Goal: Transaction & Acquisition: Book appointment/travel/reservation

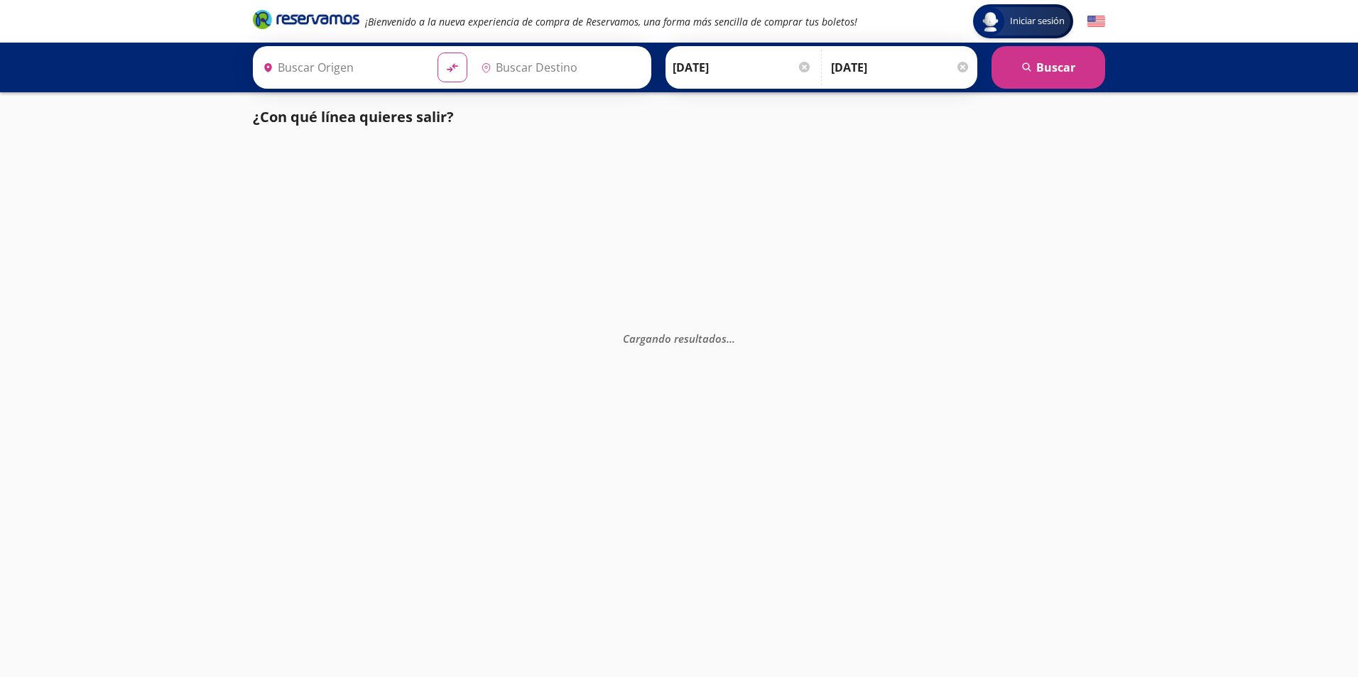
type input "Acapulco, [GEOGRAPHIC_DATA]"
type input "[GEOGRAPHIC_DATA], [GEOGRAPHIC_DATA]"
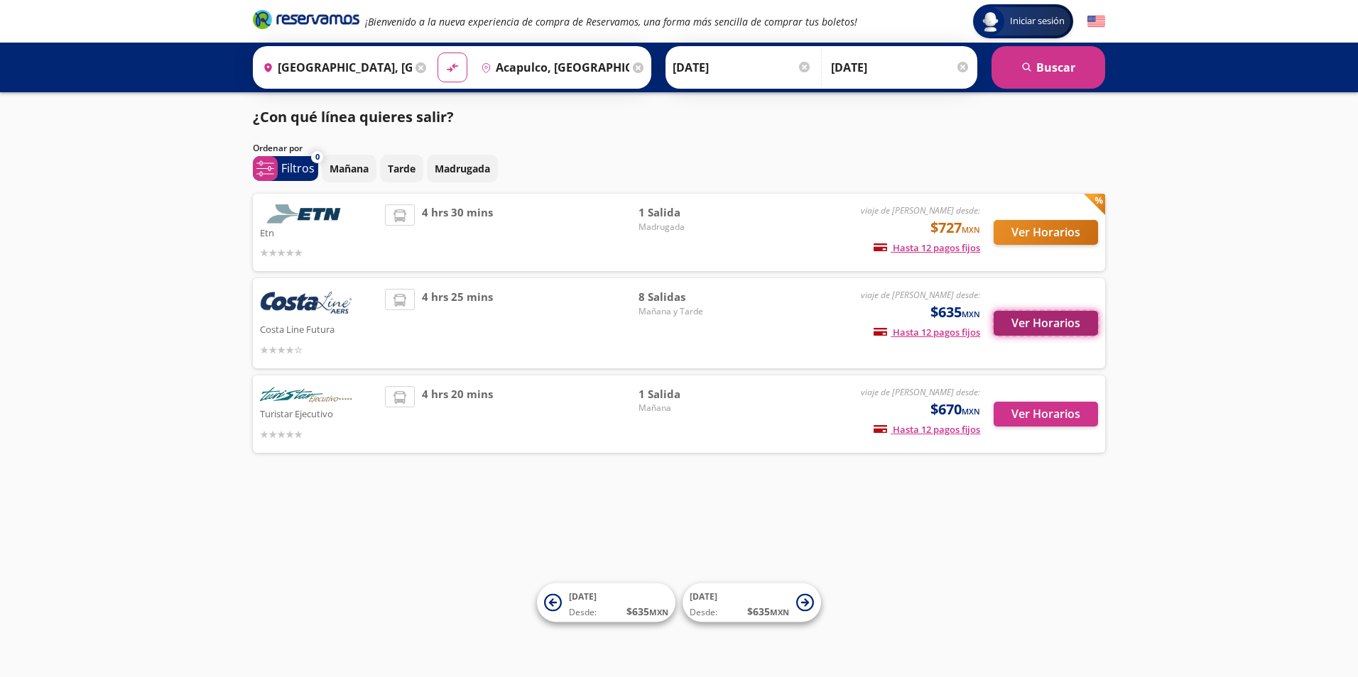
click at [1035, 326] on button "Ver Horarios" at bounding box center [1045, 323] width 104 height 25
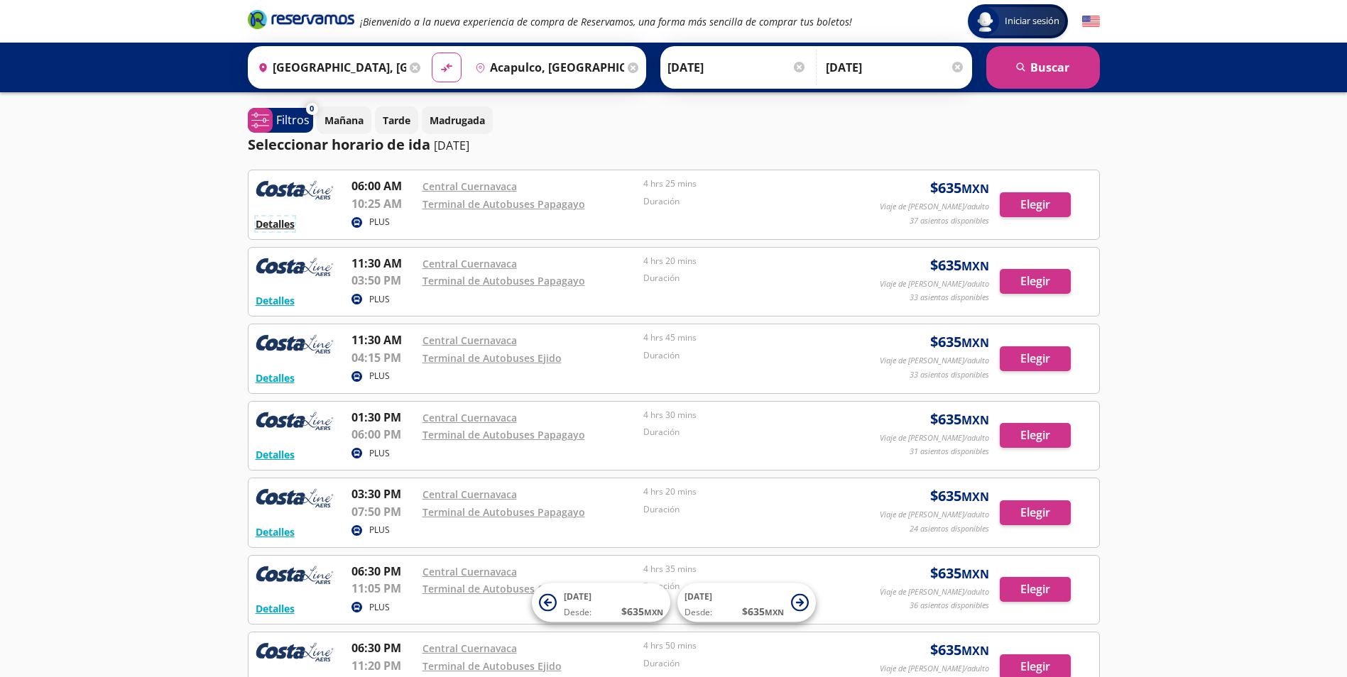
click at [278, 226] on button "Detalles" at bounding box center [275, 224] width 39 height 15
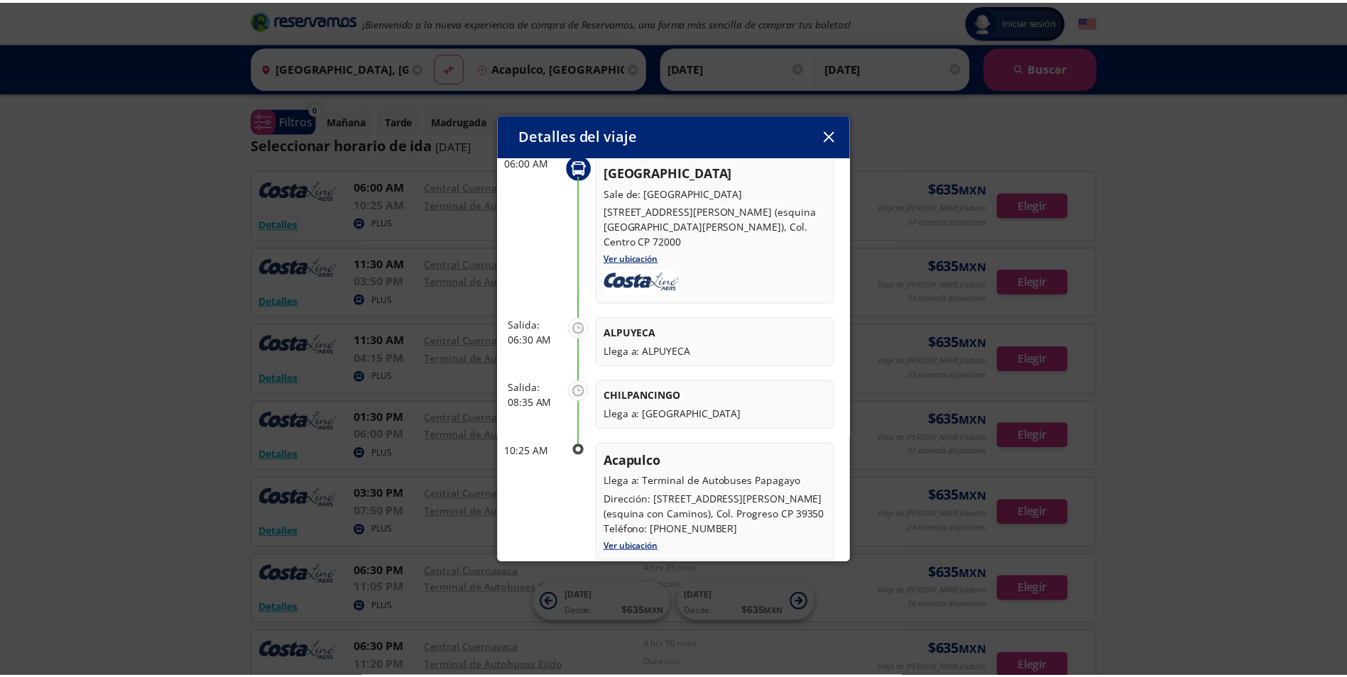
scroll to position [201, 0]
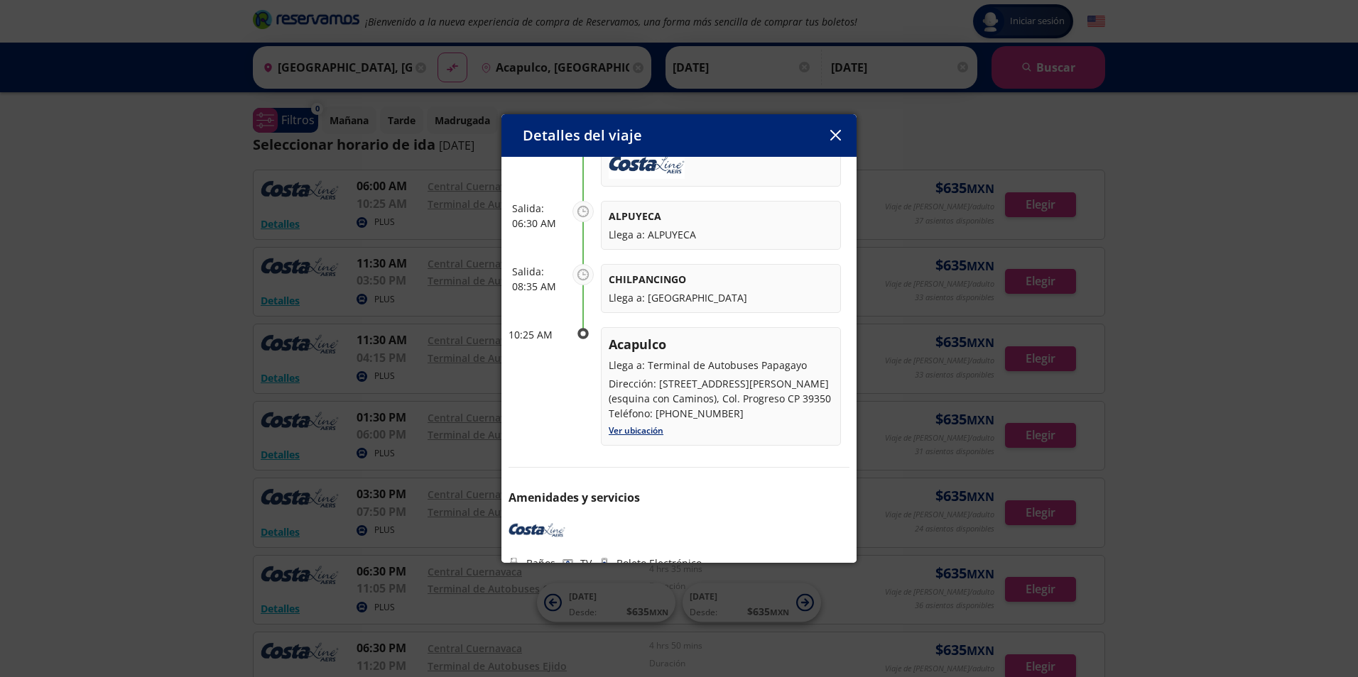
click at [822, 129] on div "Detalles del viaje" at bounding box center [678, 135] width 355 height 43
click at [832, 125] on button "button" at bounding box center [834, 135] width 21 height 21
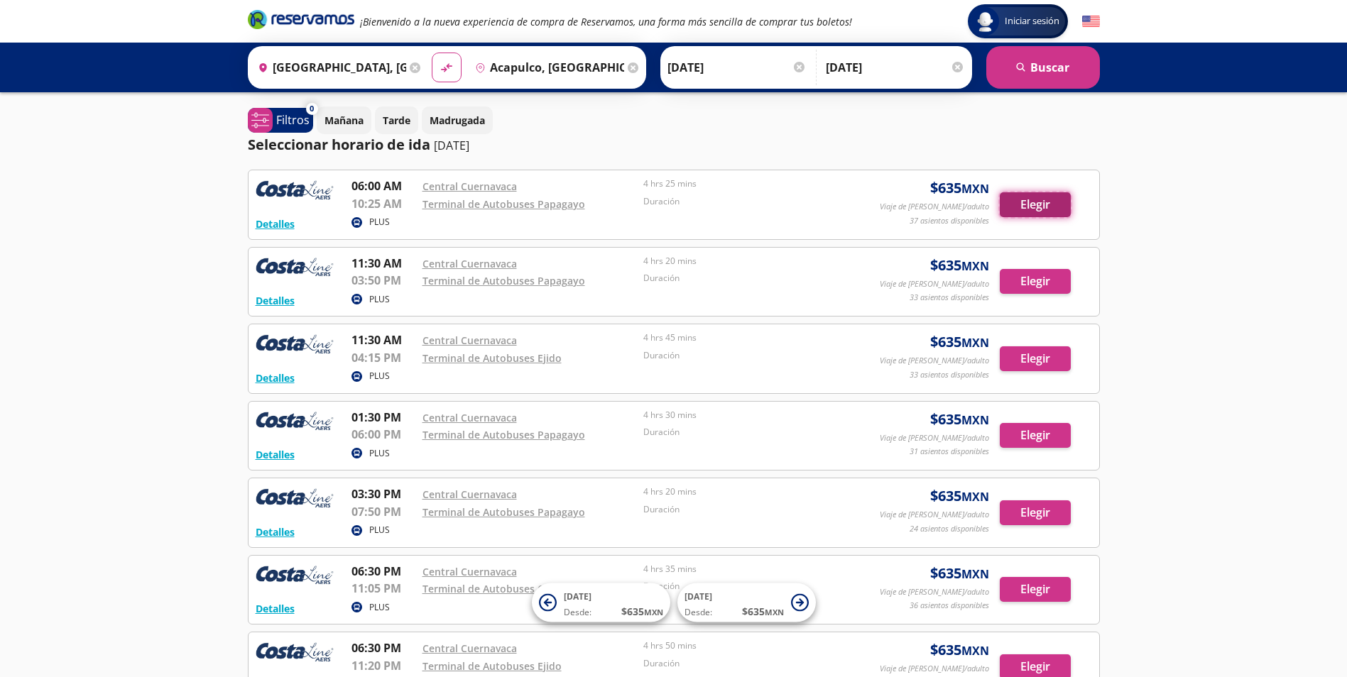
click at [1020, 203] on button "Elegir" at bounding box center [1035, 204] width 71 height 25
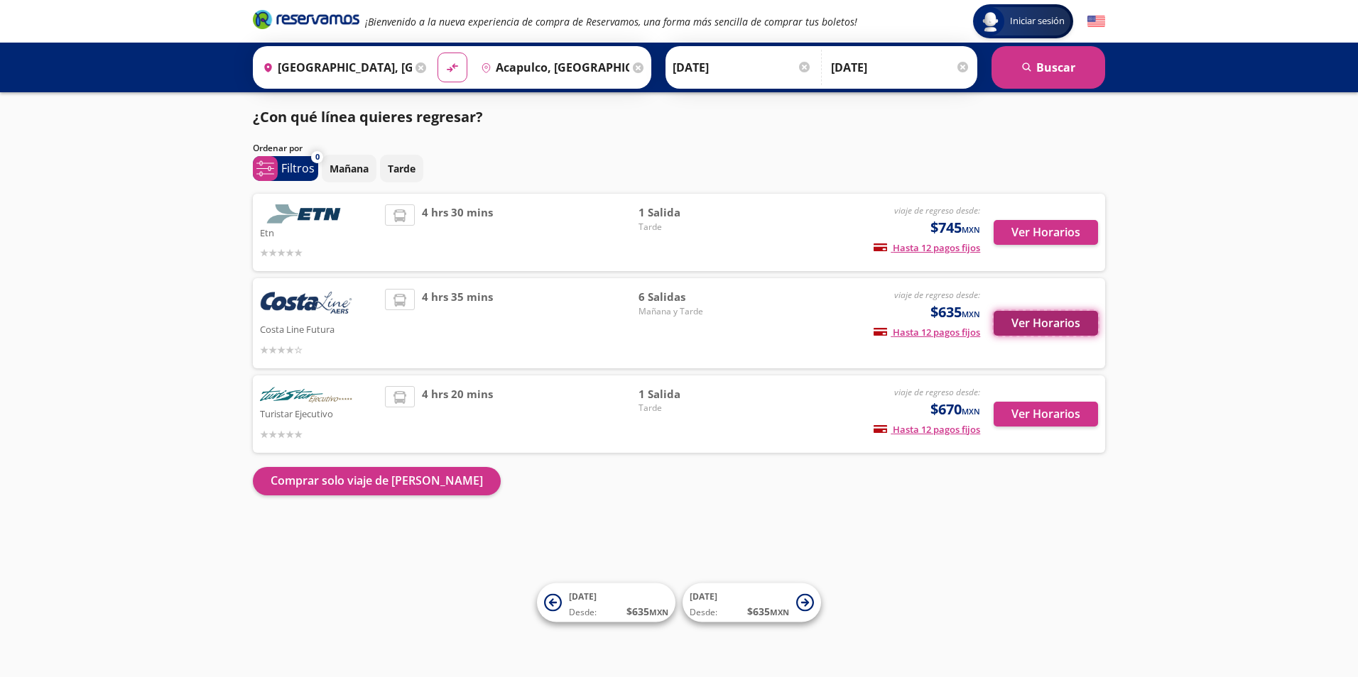
click at [1013, 321] on button "Ver Horarios" at bounding box center [1045, 323] width 104 height 25
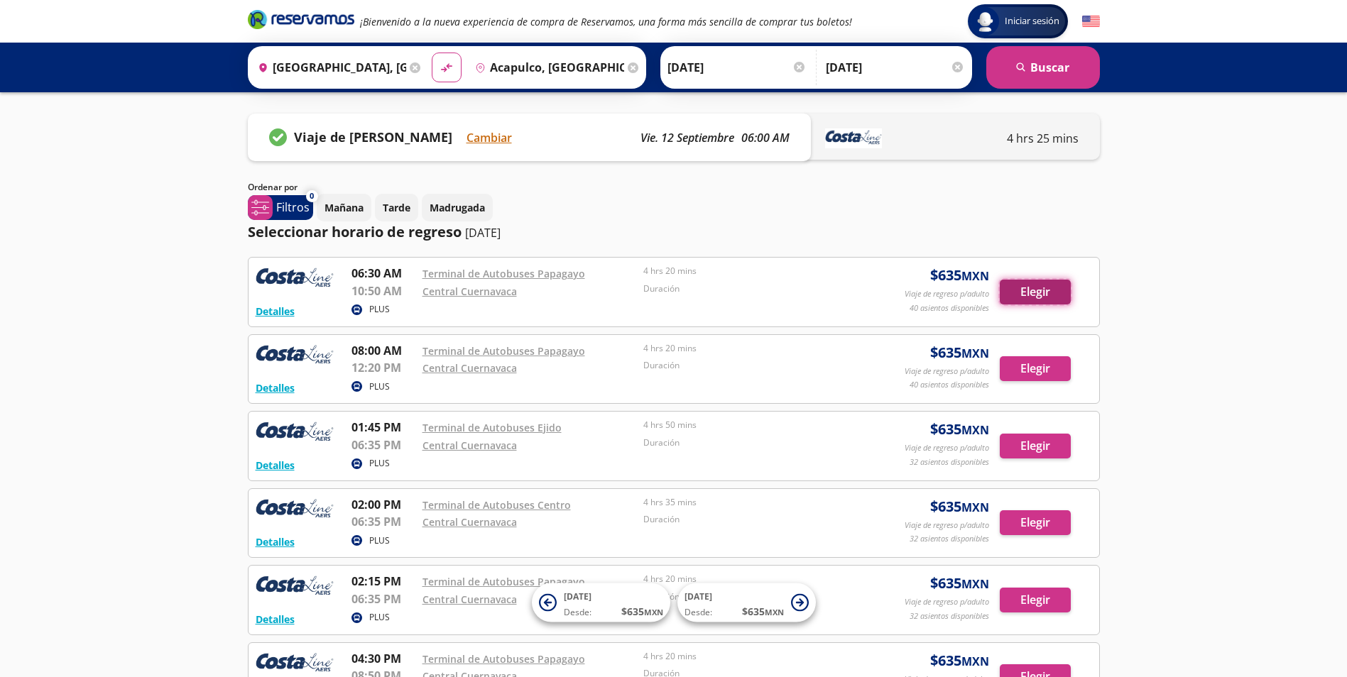
click at [1023, 285] on button "Elegir" at bounding box center [1035, 292] width 71 height 25
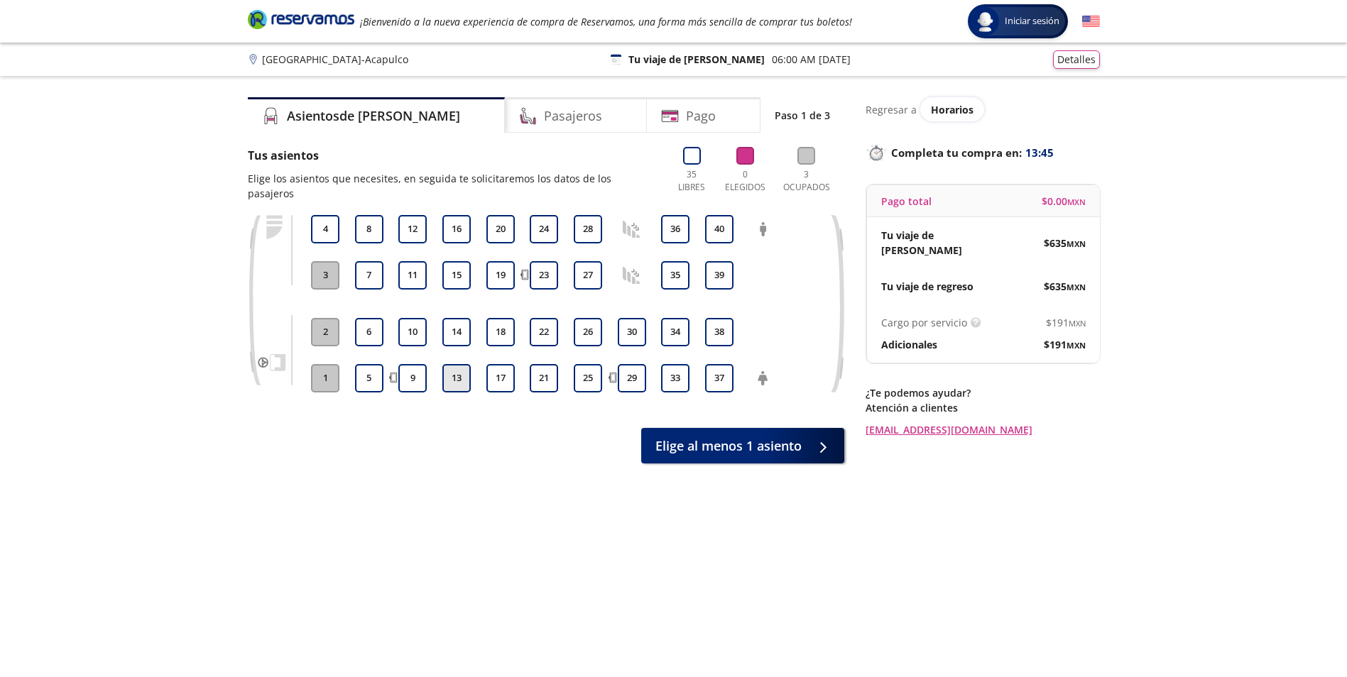
click at [457, 364] on button "13" at bounding box center [456, 378] width 28 height 28
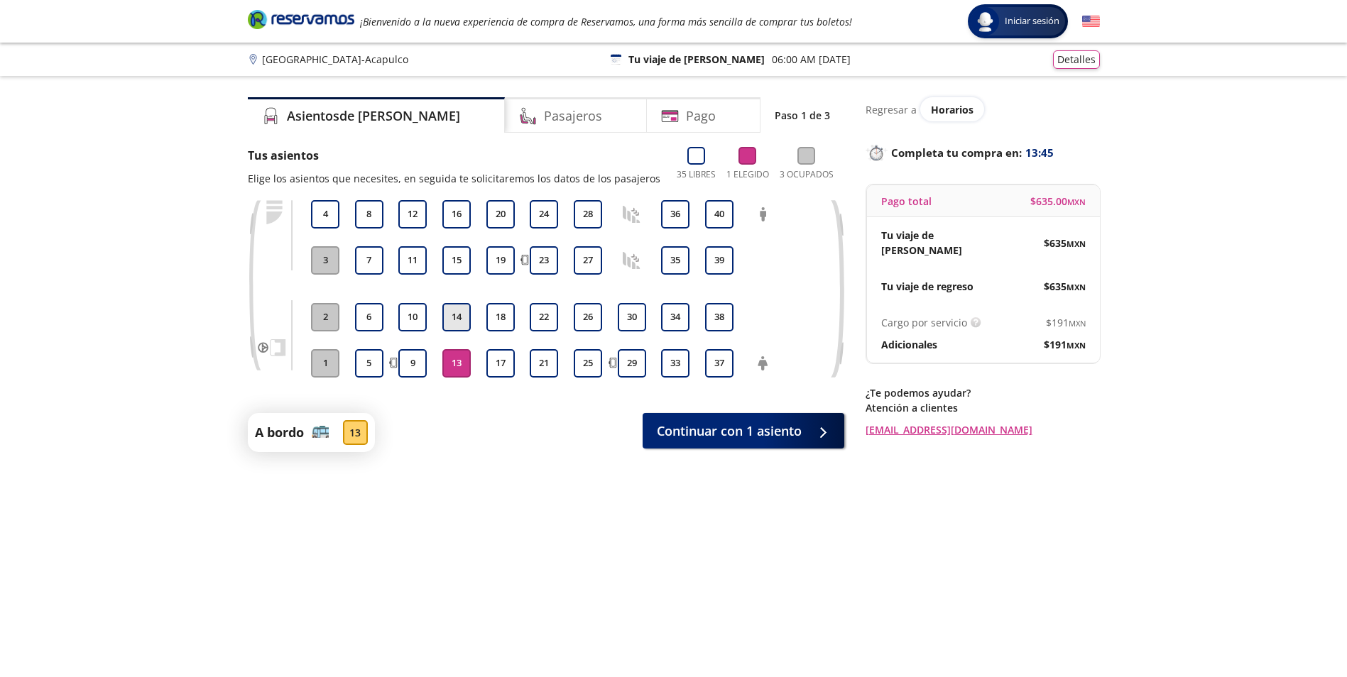
click at [455, 318] on button "14" at bounding box center [456, 317] width 28 height 28
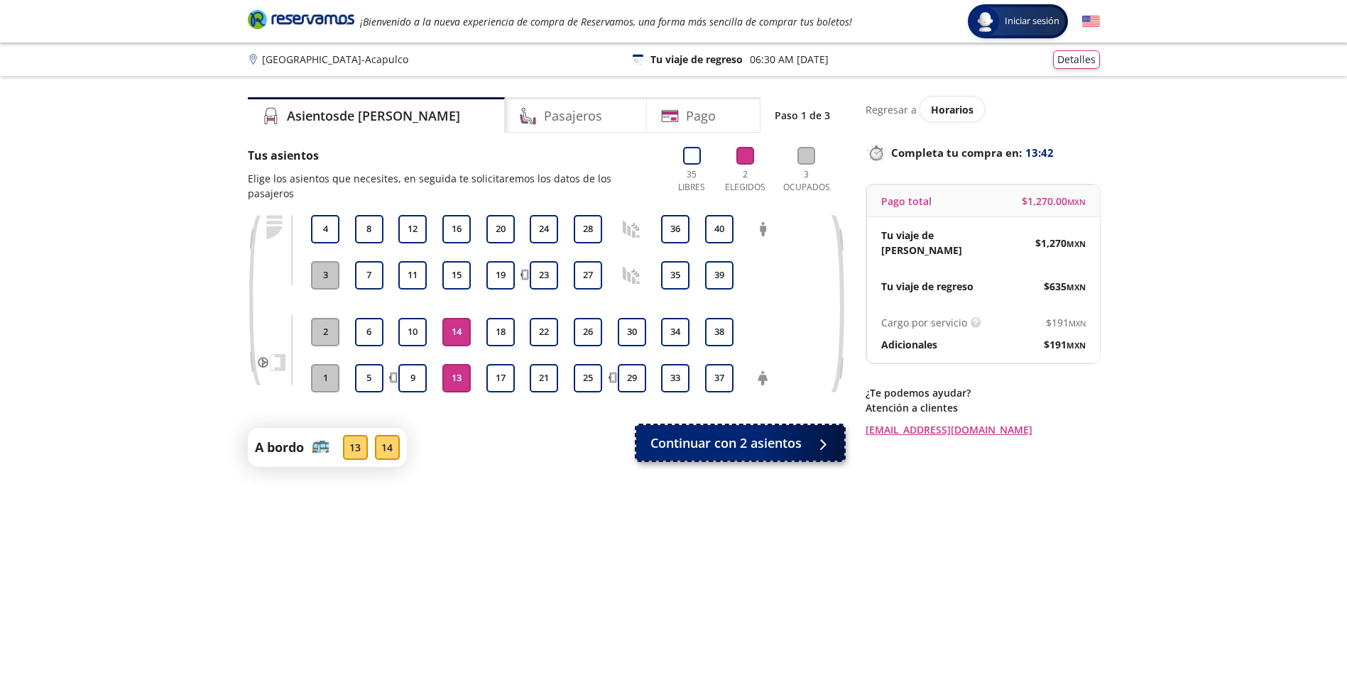
click at [687, 434] on span "Continuar con 2 asientos" at bounding box center [725, 443] width 151 height 19
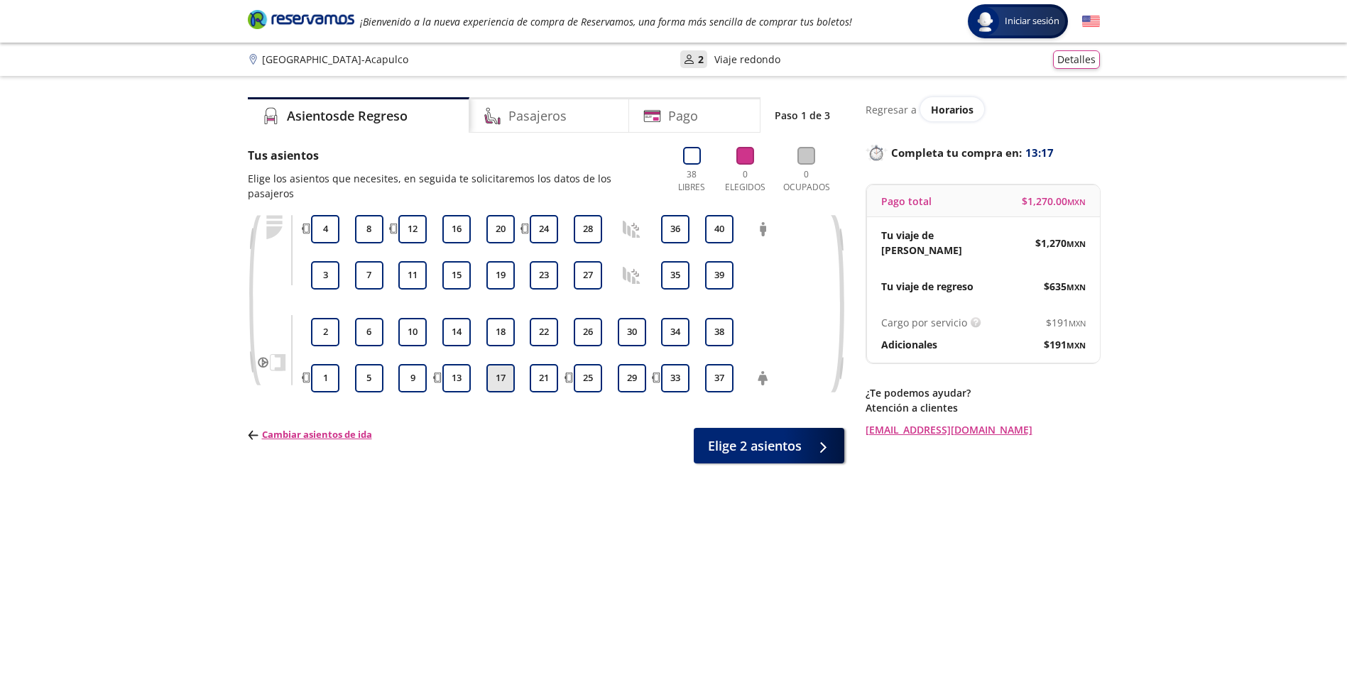
click at [493, 366] on button "17" at bounding box center [500, 378] width 28 height 28
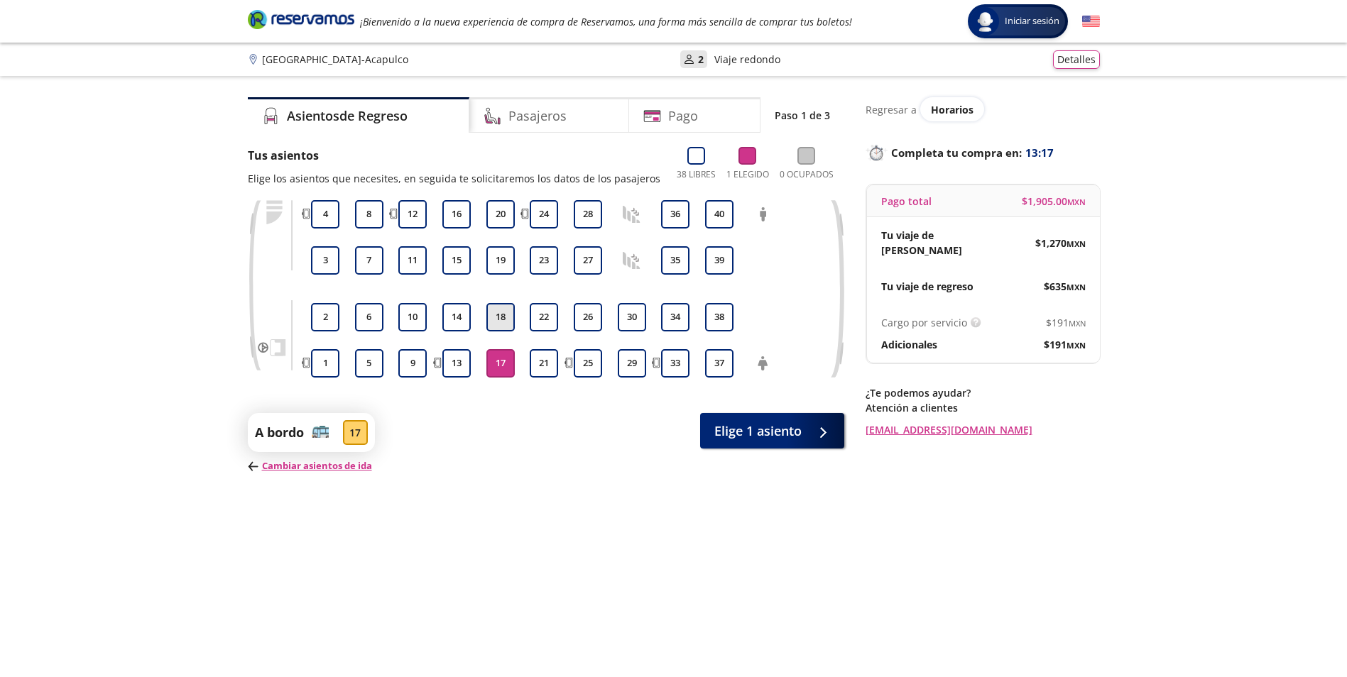
click at [508, 312] on button "18" at bounding box center [500, 317] width 28 height 28
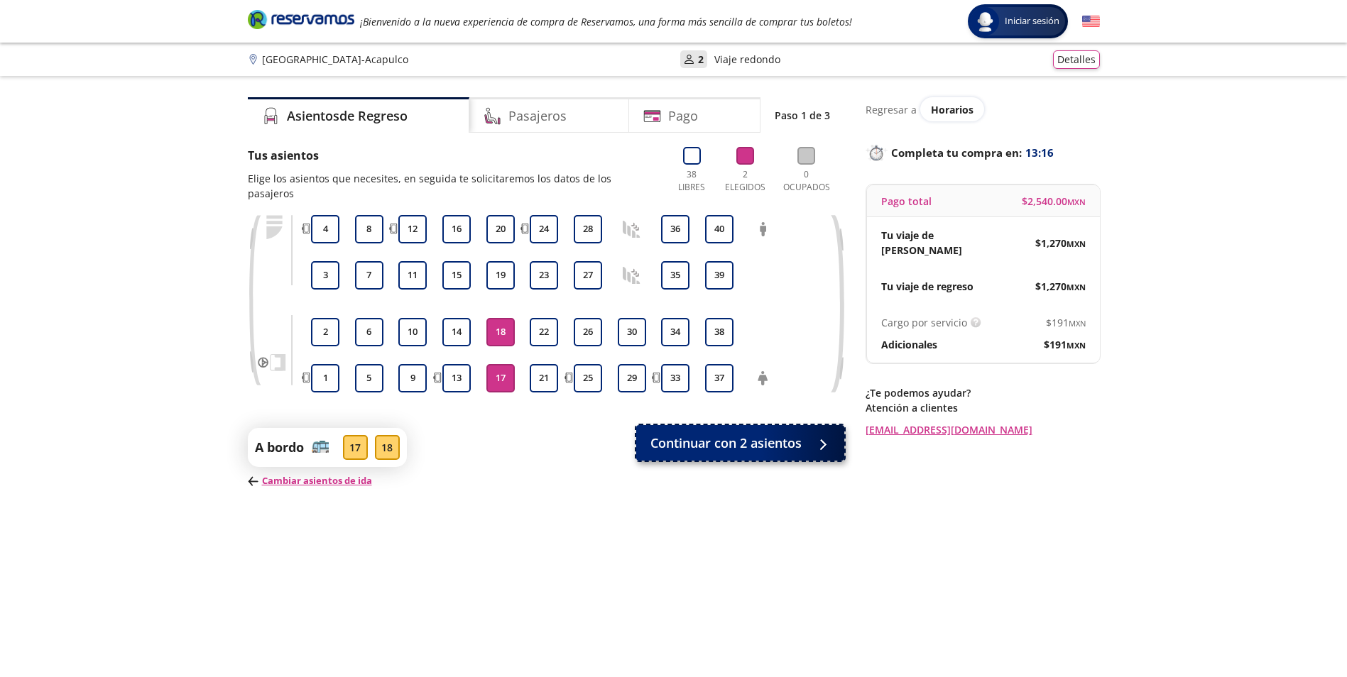
click at [744, 434] on span "Continuar con 2 asientos" at bounding box center [725, 443] width 151 height 19
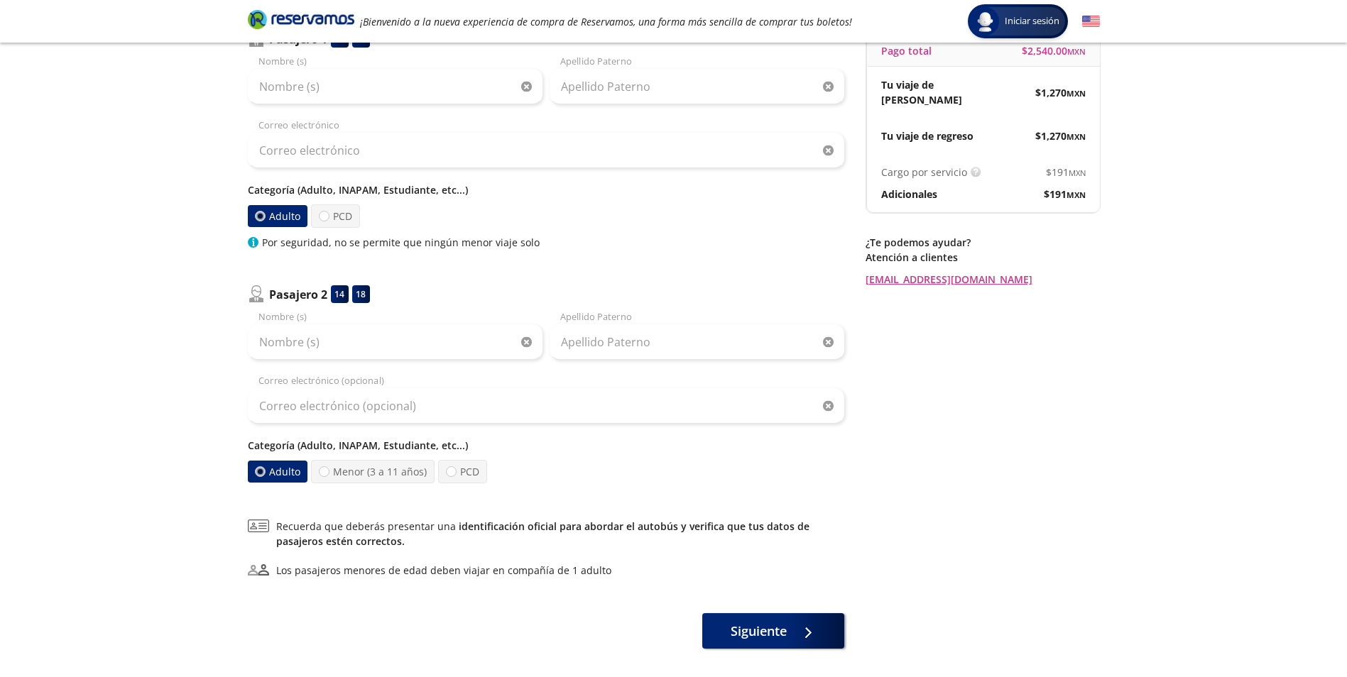
scroll to position [213, 0]
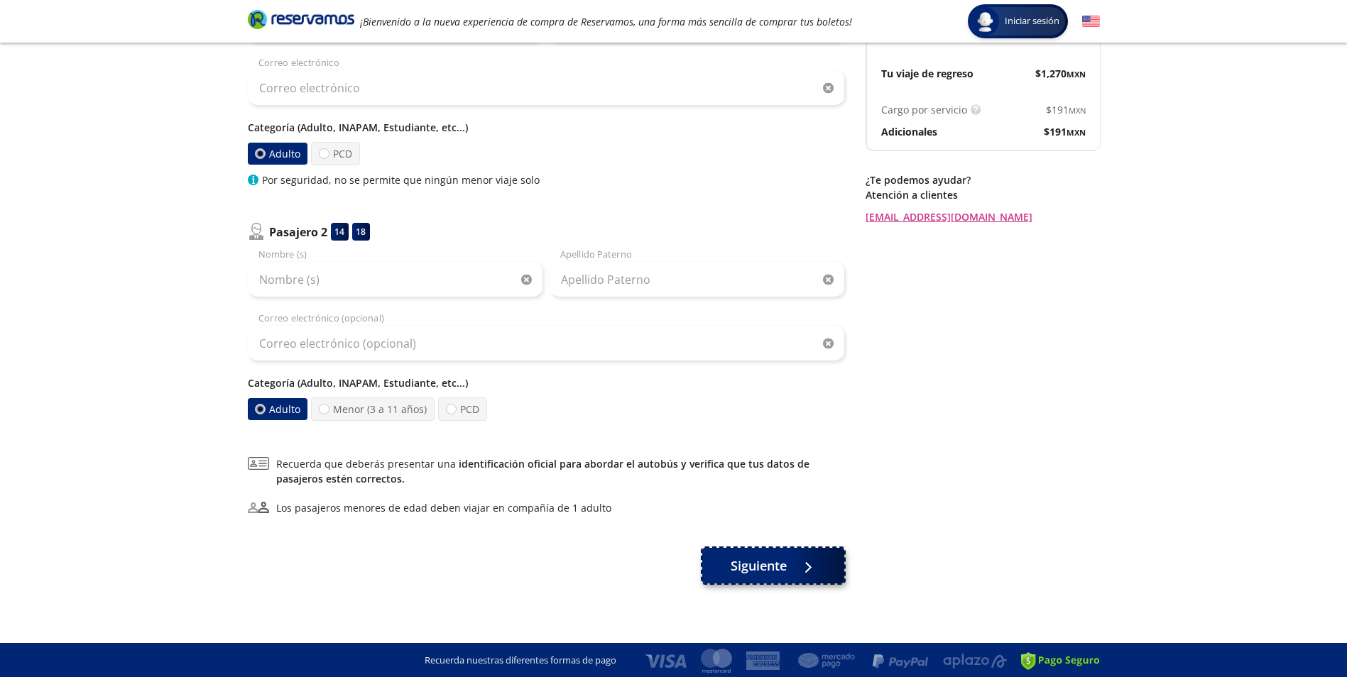
click at [745, 571] on span "Siguiente" at bounding box center [759, 566] width 56 height 19
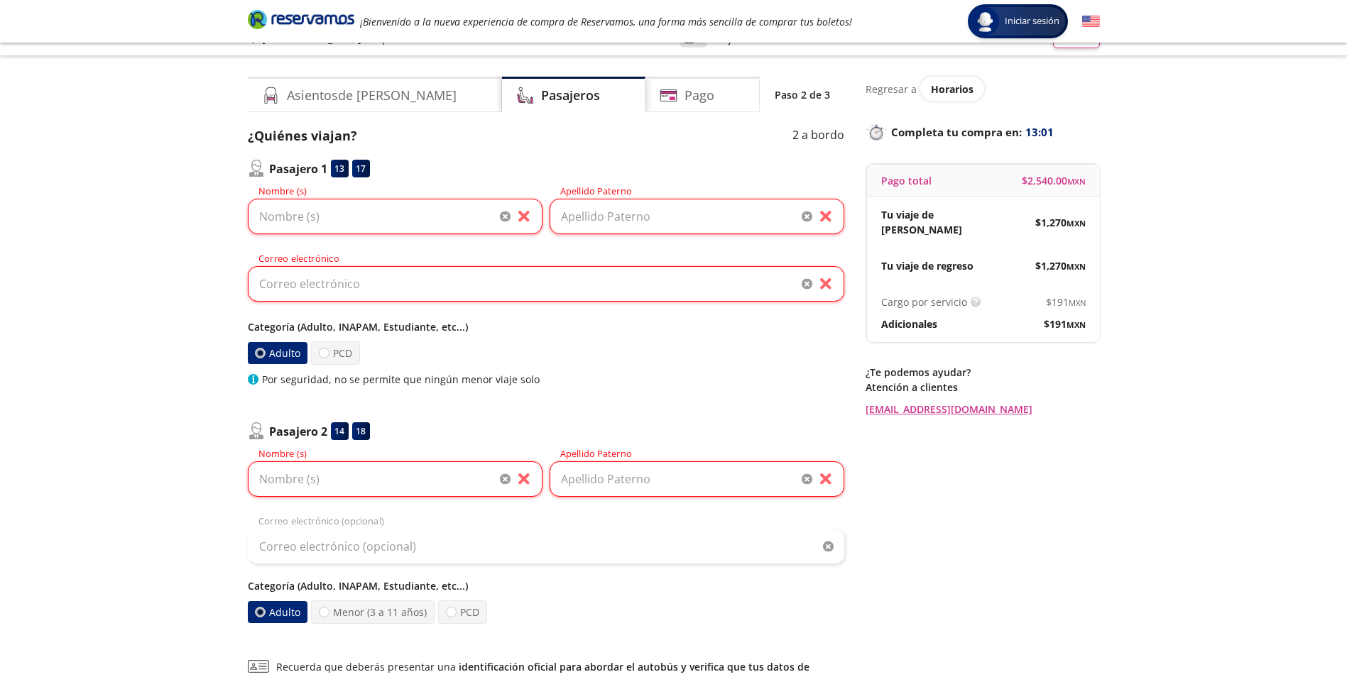
scroll to position [0, 0]
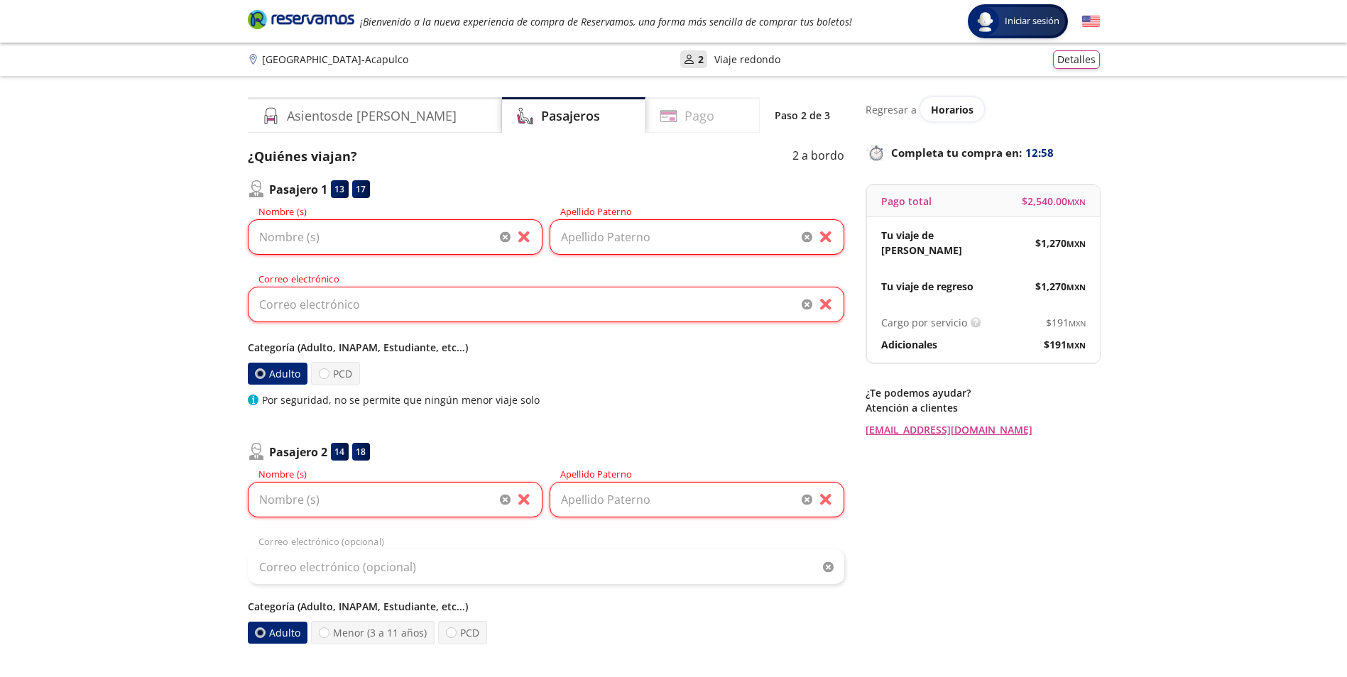
click at [685, 110] on h4 "Pago" at bounding box center [700, 116] width 30 height 19
